Goal: Information Seeking & Learning: Find specific page/section

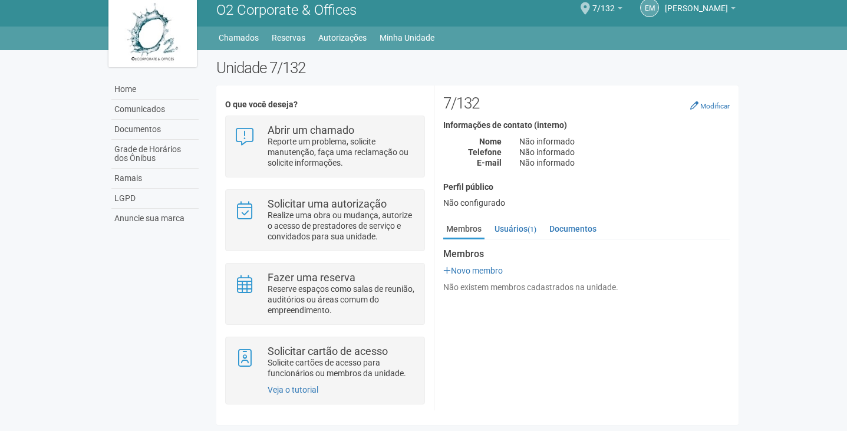
scroll to position [12, 0]
click at [144, 121] on link "Documentos" at bounding box center [154, 130] width 87 height 20
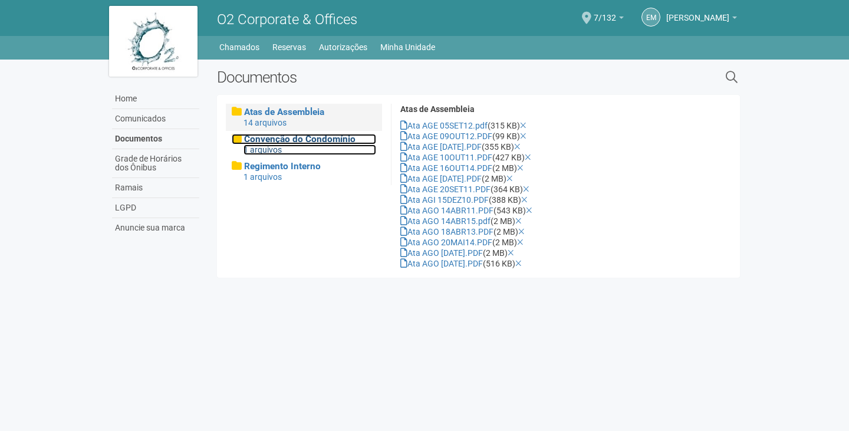
click at [272, 144] on span "Convenção do Condomínio" at bounding box center [299, 139] width 111 height 11
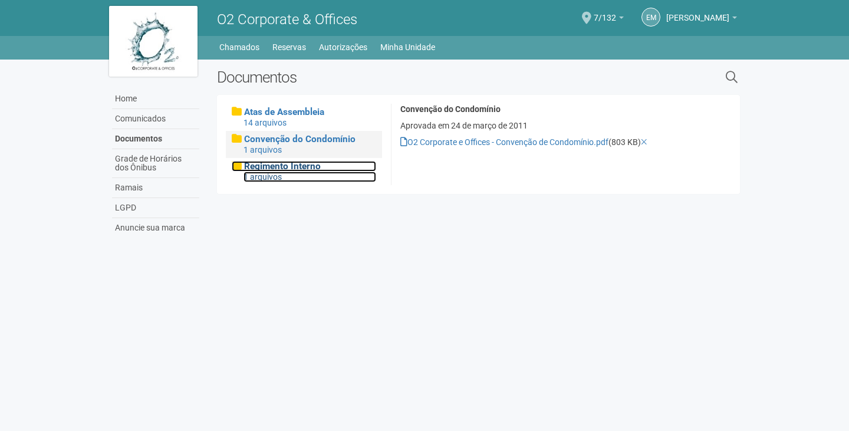
click at [264, 167] on span "Regimento Interno" at bounding box center [282, 166] width 77 height 11
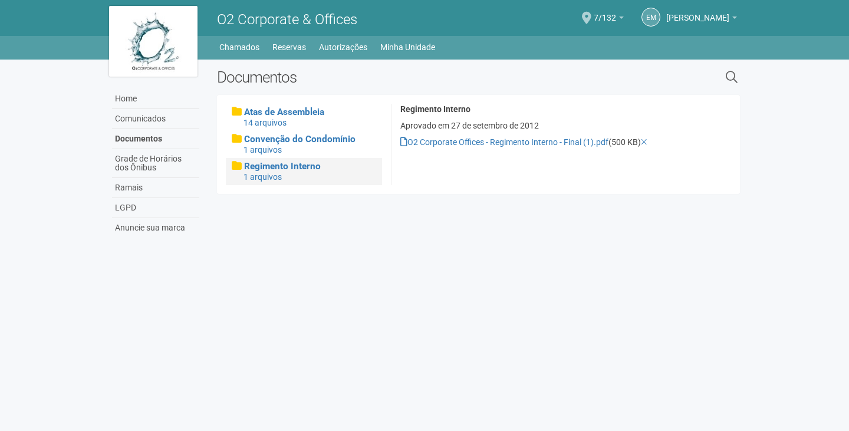
click at [277, 156] on div "Convenção do Condomínio 1 arquivos" at bounding box center [304, 144] width 156 height 27
click at [279, 143] on span "Convenção do Condomínio" at bounding box center [299, 139] width 111 height 11
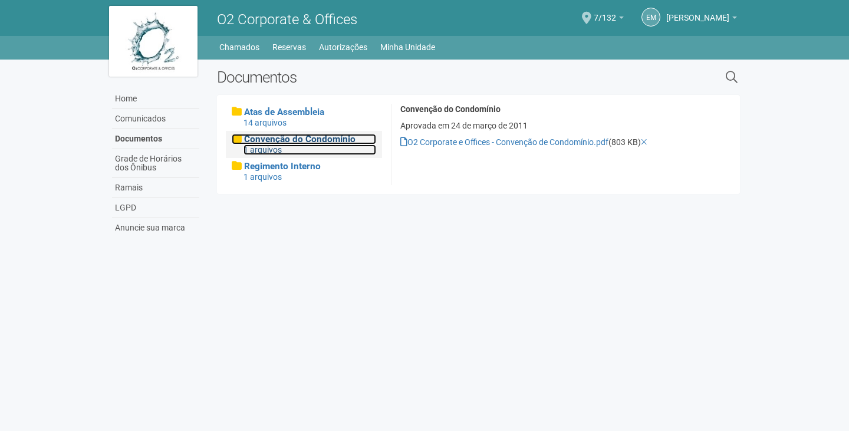
click at [272, 143] on span "Convenção do Condomínio" at bounding box center [299, 139] width 111 height 11
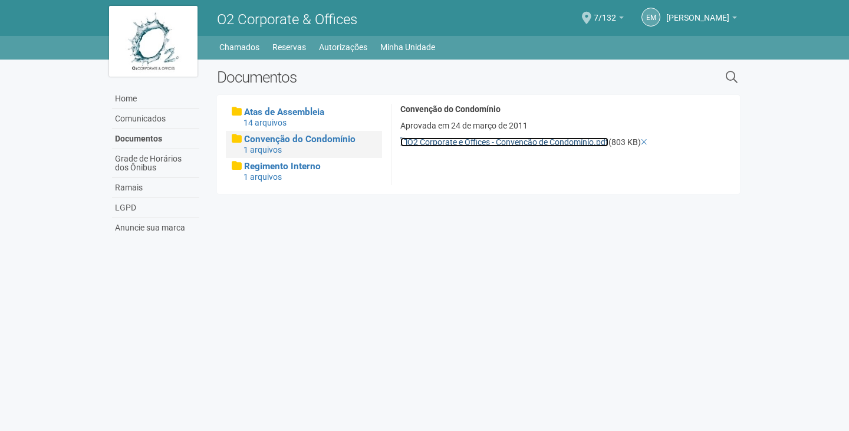
click at [443, 145] on link "O2 Corporate e Offices - Convenção de Condomínio.pdf" at bounding box center [504, 141] width 208 height 9
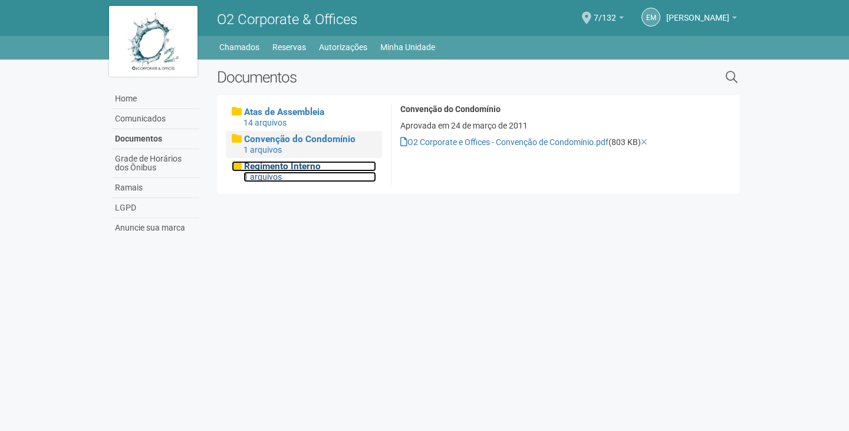
click at [291, 170] on span "Regimento Interno" at bounding box center [282, 166] width 77 height 11
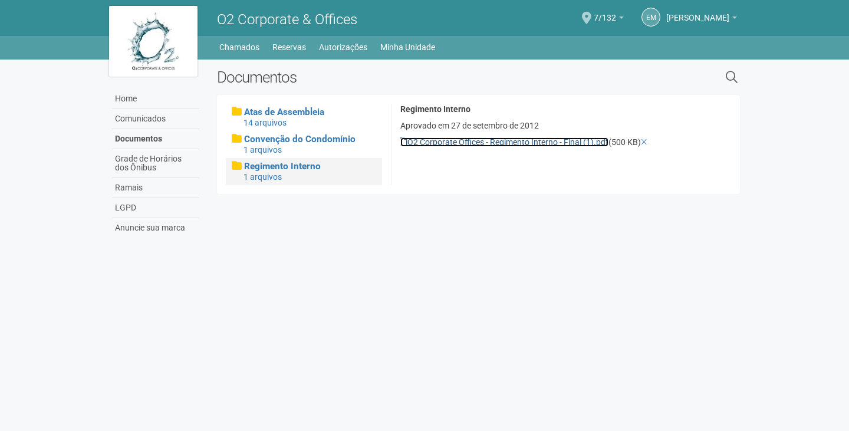
click at [463, 145] on link "O2 Corporate Offices - Regimento Interno - Final (1).pdf" at bounding box center [504, 141] width 208 height 9
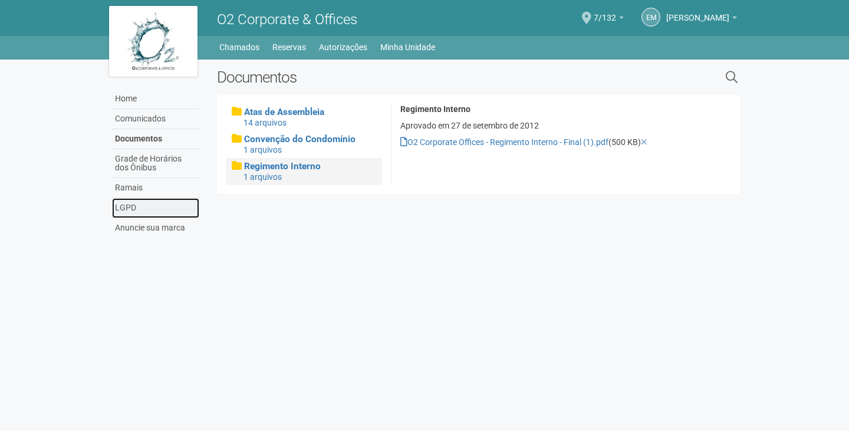
click at [132, 212] on link "LGPD" at bounding box center [155, 208] width 87 height 20
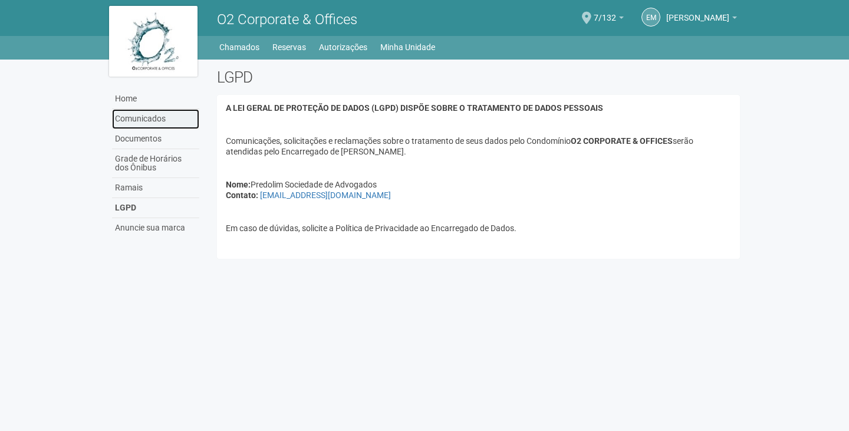
click at [143, 117] on link "Comunicados" at bounding box center [155, 119] width 87 height 20
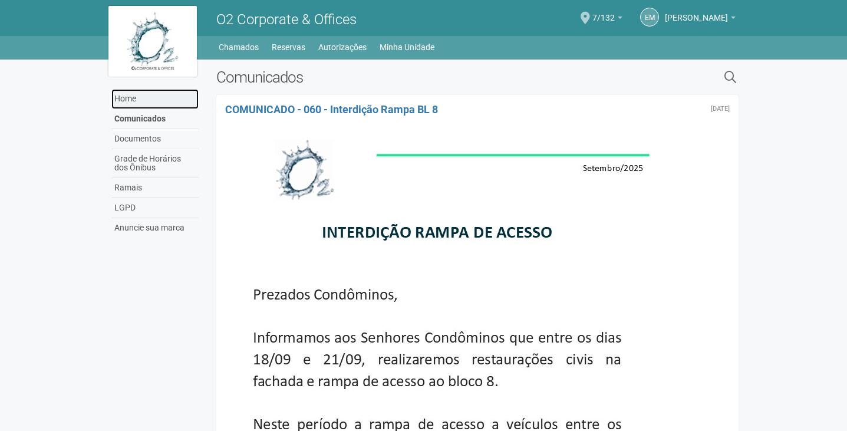
click at [133, 98] on link "Home" at bounding box center [154, 99] width 87 height 20
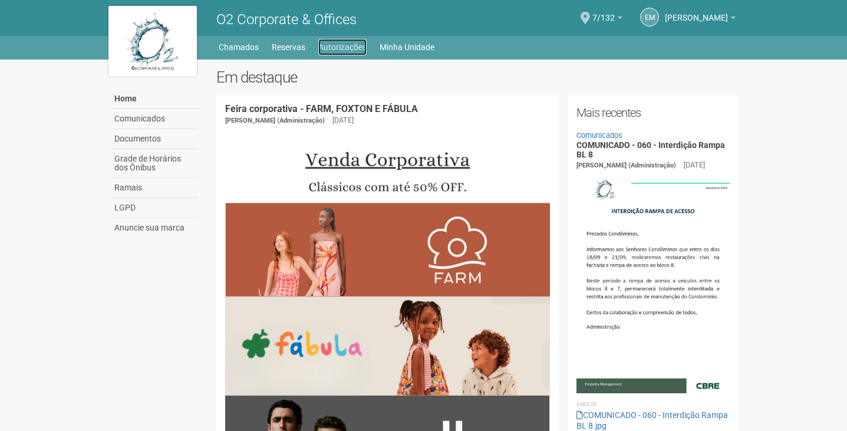
click at [336, 48] on link "Autorizações" at bounding box center [342, 47] width 48 height 17
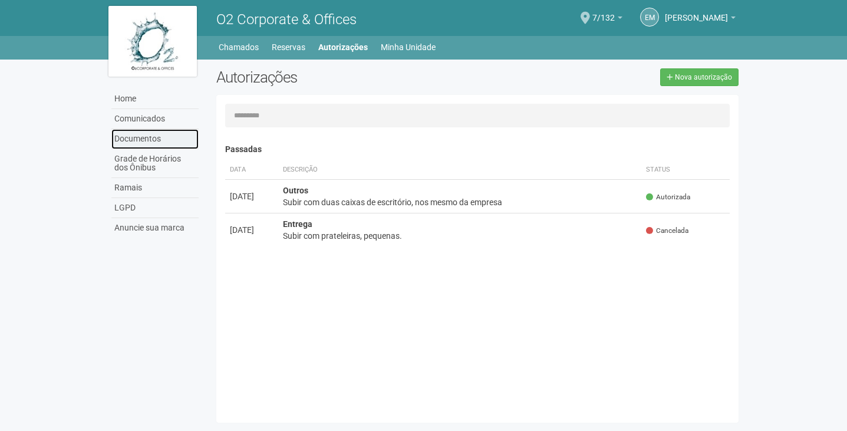
click at [141, 137] on link "Documentos" at bounding box center [154, 139] width 87 height 20
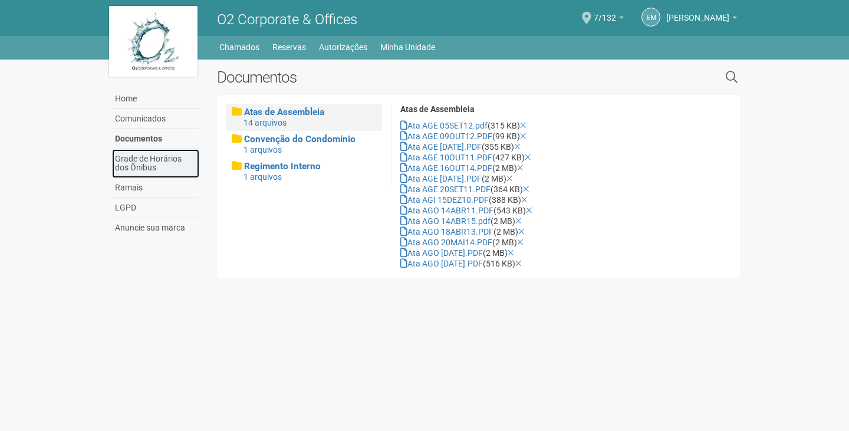
click at [141, 156] on link "Grade de Horários dos Ônibus" at bounding box center [155, 163] width 87 height 29
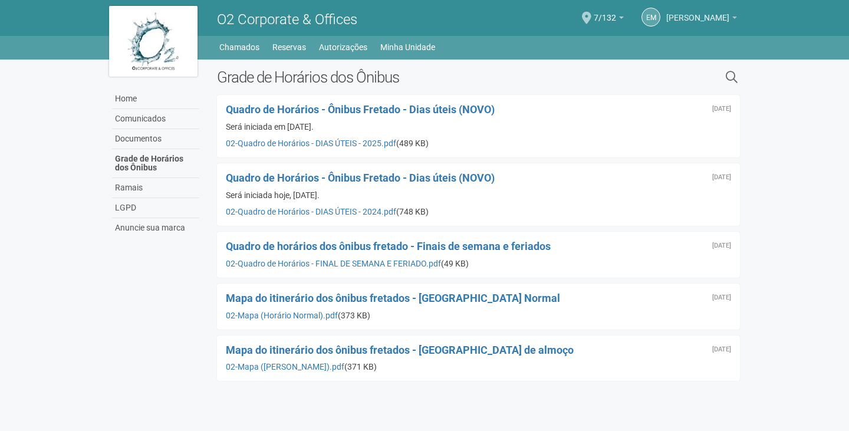
click at [676, 14] on span "[PERSON_NAME]" at bounding box center [697, 12] width 63 height 21
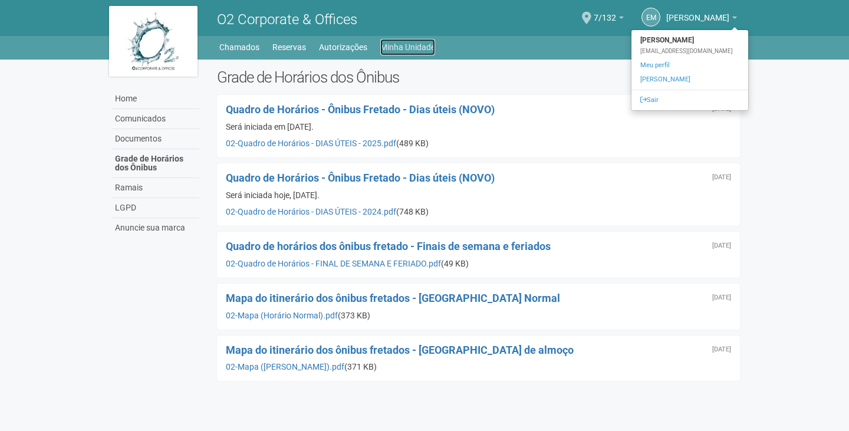
click at [392, 48] on link "Minha Unidade" at bounding box center [407, 47] width 55 height 17
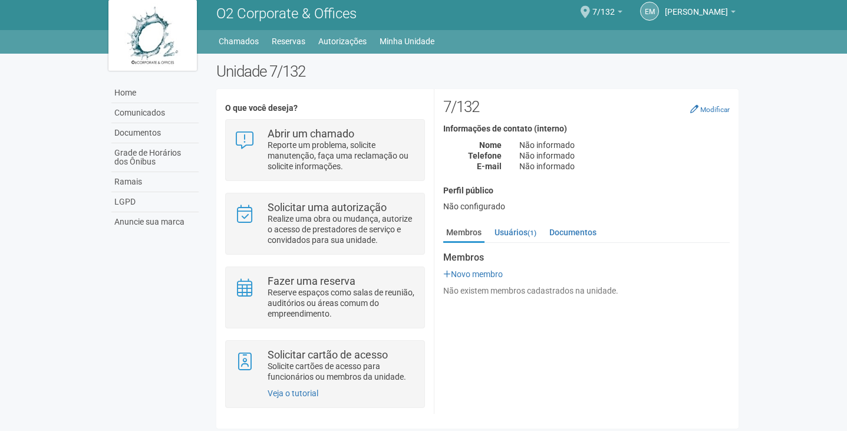
scroll to position [12, 0]
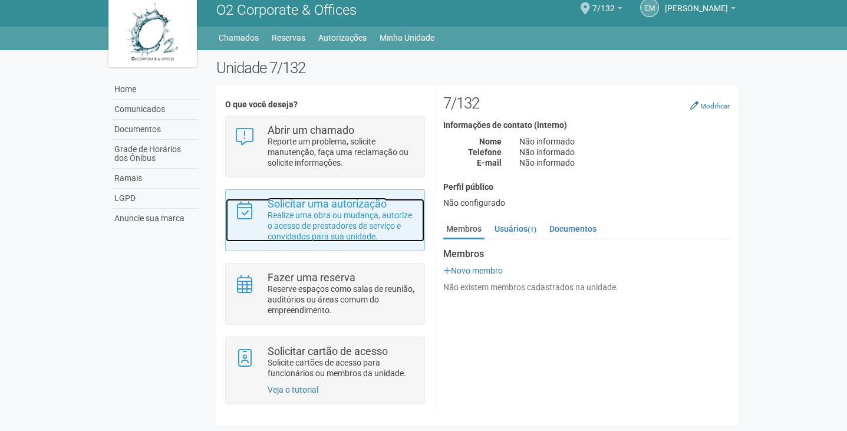
click at [338, 222] on p "Realize uma obra ou mudança, autorize o acesso de prestadores de serviço e conv…" at bounding box center [342, 226] width 148 height 32
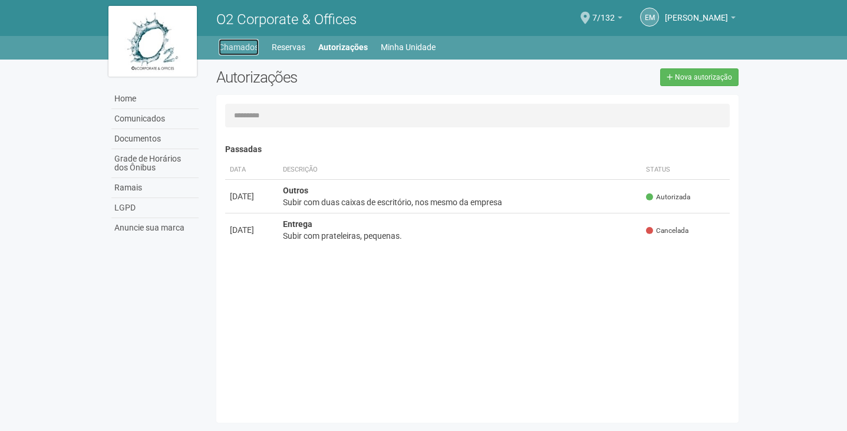
click at [228, 43] on link "Chamados" at bounding box center [239, 47] width 40 height 17
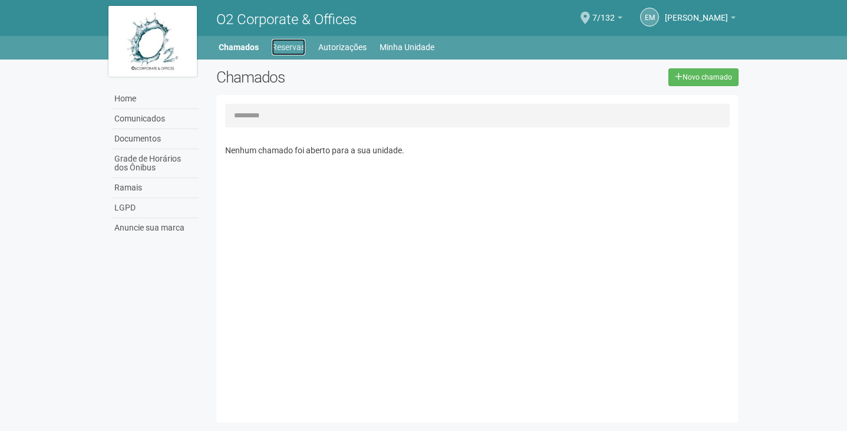
click at [282, 45] on link "Reservas" at bounding box center [289, 47] width 34 height 17
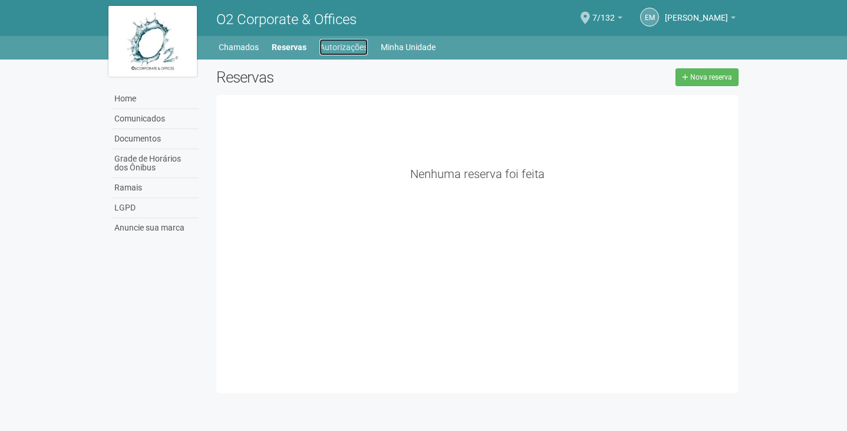
click at [334, 47] on link "Autorizações" at bounding box center [344, 47] width 48 height 17
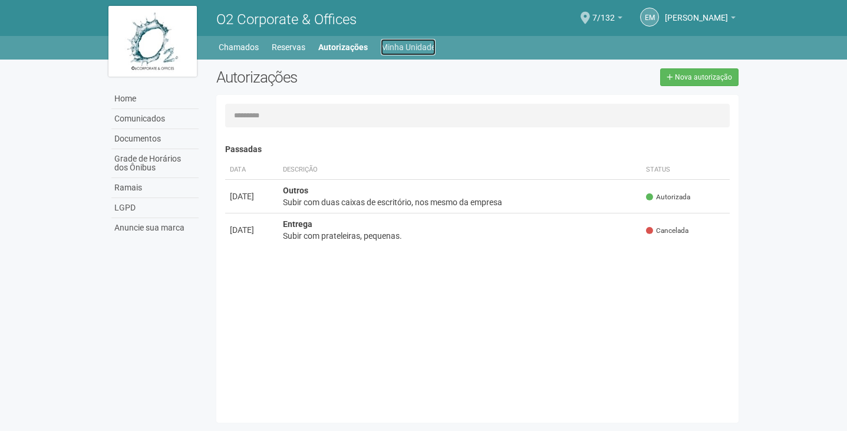
click at [389, 45] on link "Minha Unidade" at bounding box center [408, 47] width 55 height 17
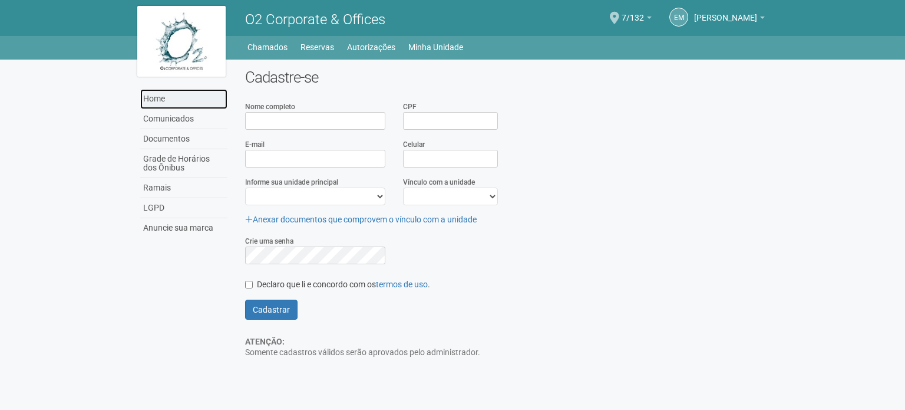
click at [167, 94] on link "Home" at bounding box center [183, 99] width 87 height 20
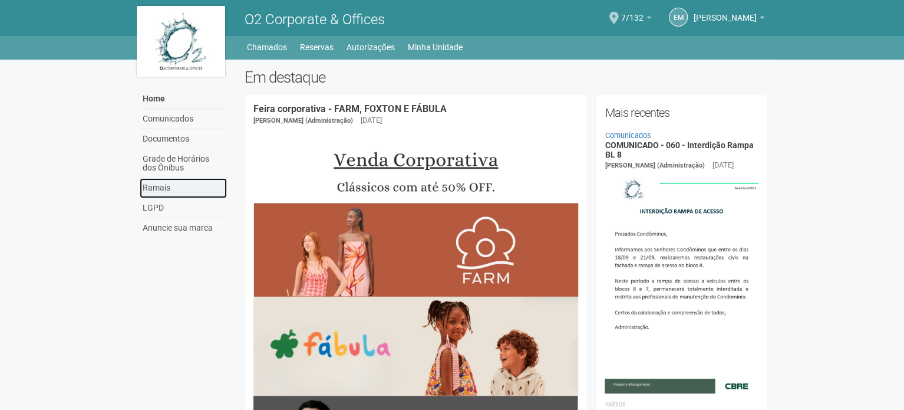
click at [162, 183] on link "Ramais" at bounding box center [183, 188] width 87 height 20
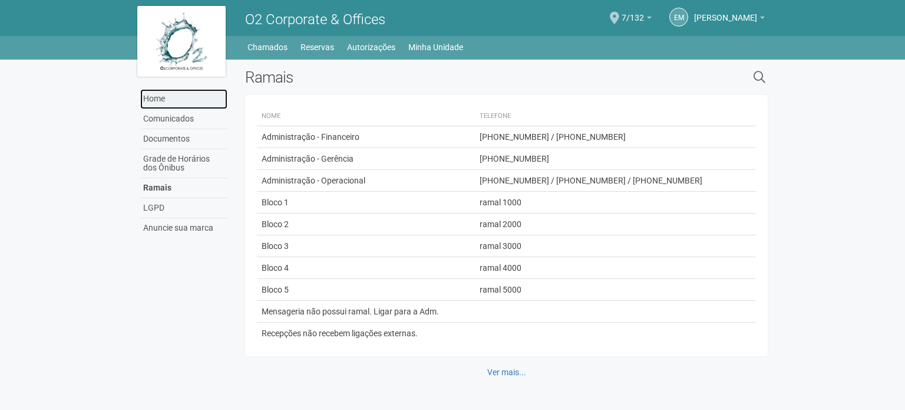
click at [154, 96] on link "Home" at bounding box center [183, 99] width 87 height 20
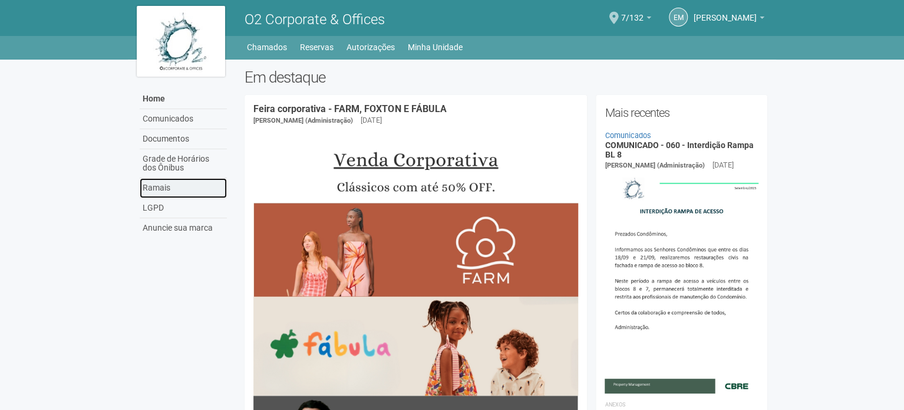
click at [149, 190] on link "Ramais" at bounding box center [183, 188] width 87 height 20
